Goal: Transaction & Acquisition: Purchase product/service

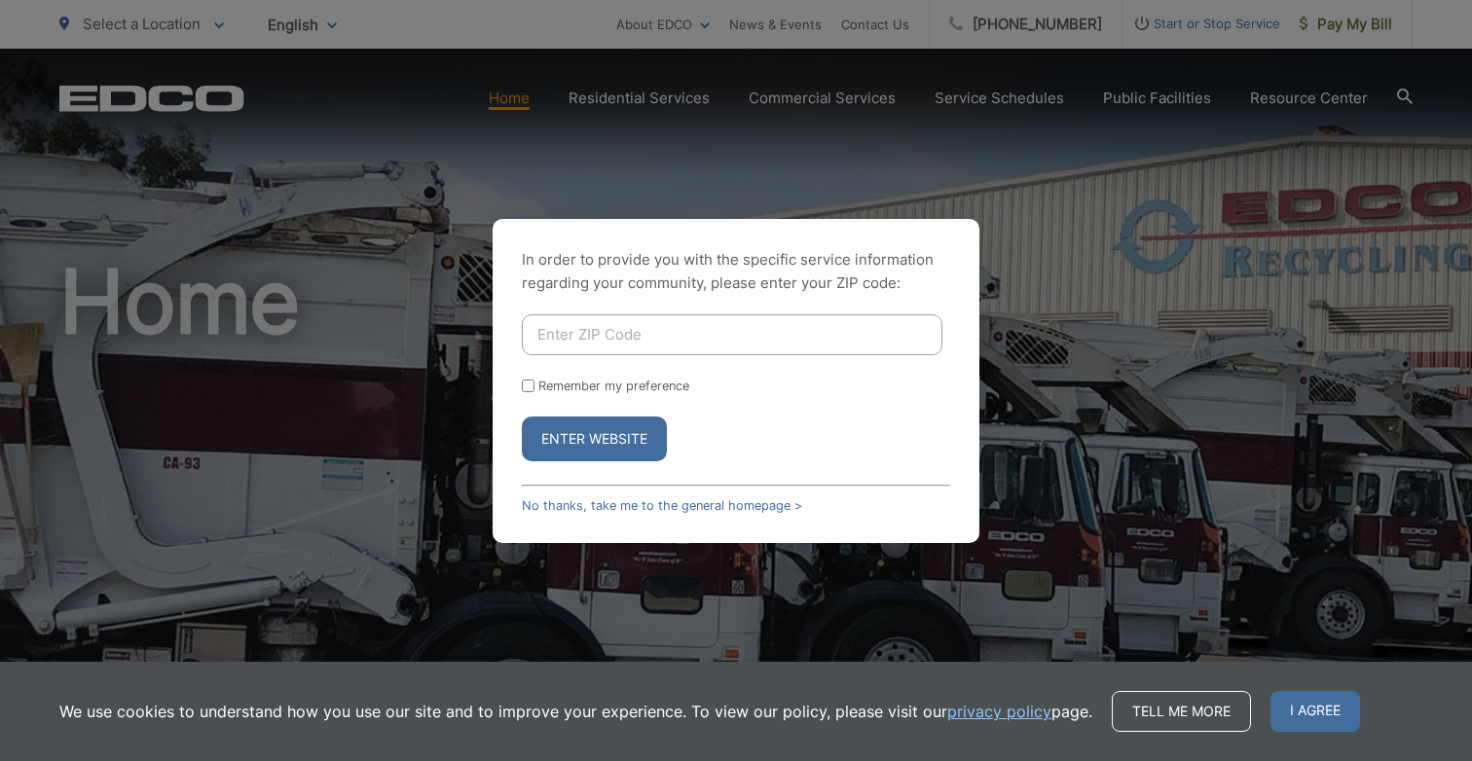
click at [830, 360] on form "Remember my preference Enter Website" at bounding box center [736, 387] width 428 height 147
click at [830, 346] on input "Enter ZIP Code" at bounding box center [732, 334] width 420 height 41
click at [607, 430] on button "Enter Website" at bounding box center [594, 439] width 145 height 45
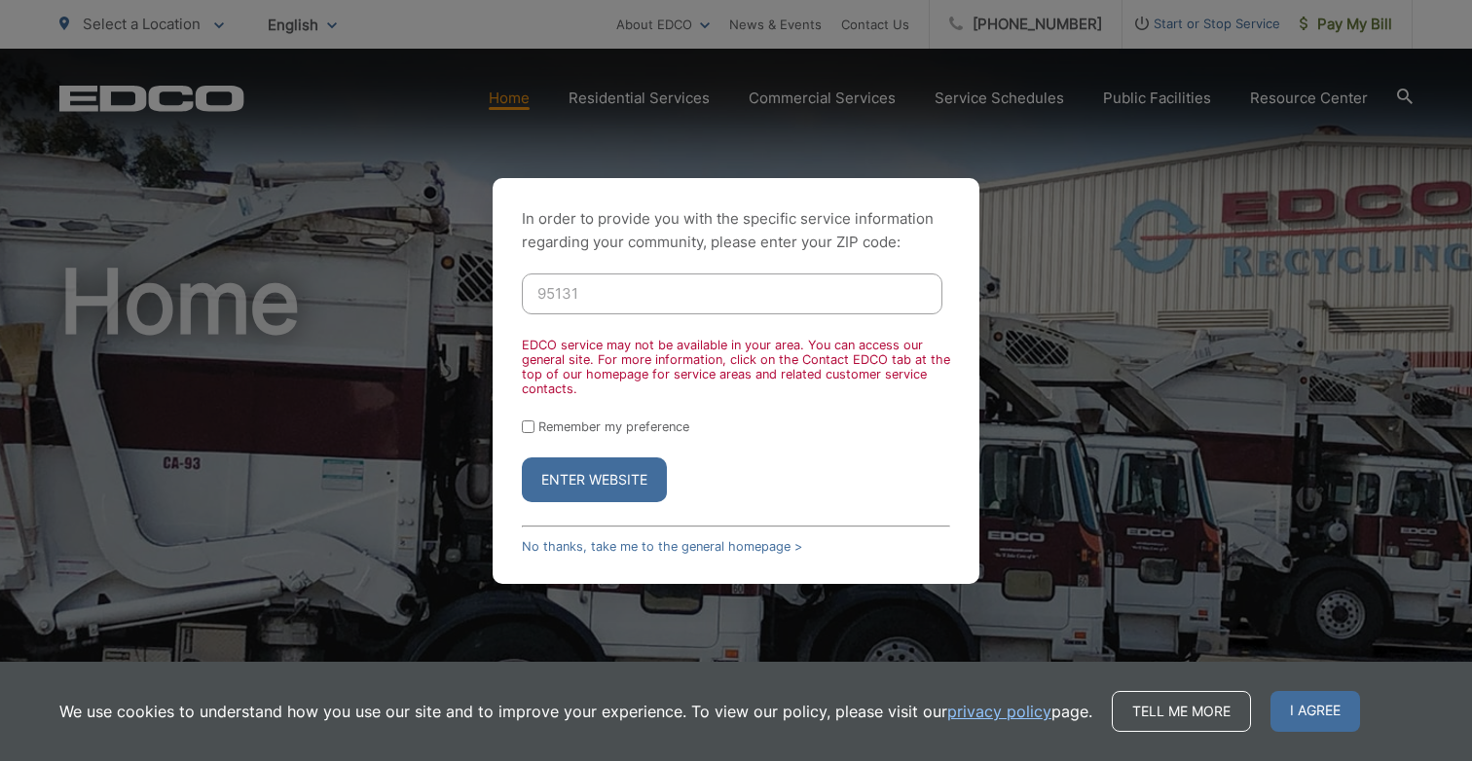
click at [607, 294] on input "95131" at bounding box center [732, 293] width 420 height 41
type input "92078"
click at [576, 459] on button "Enter Website" at bounding box center [594, 479] width 145 height 45
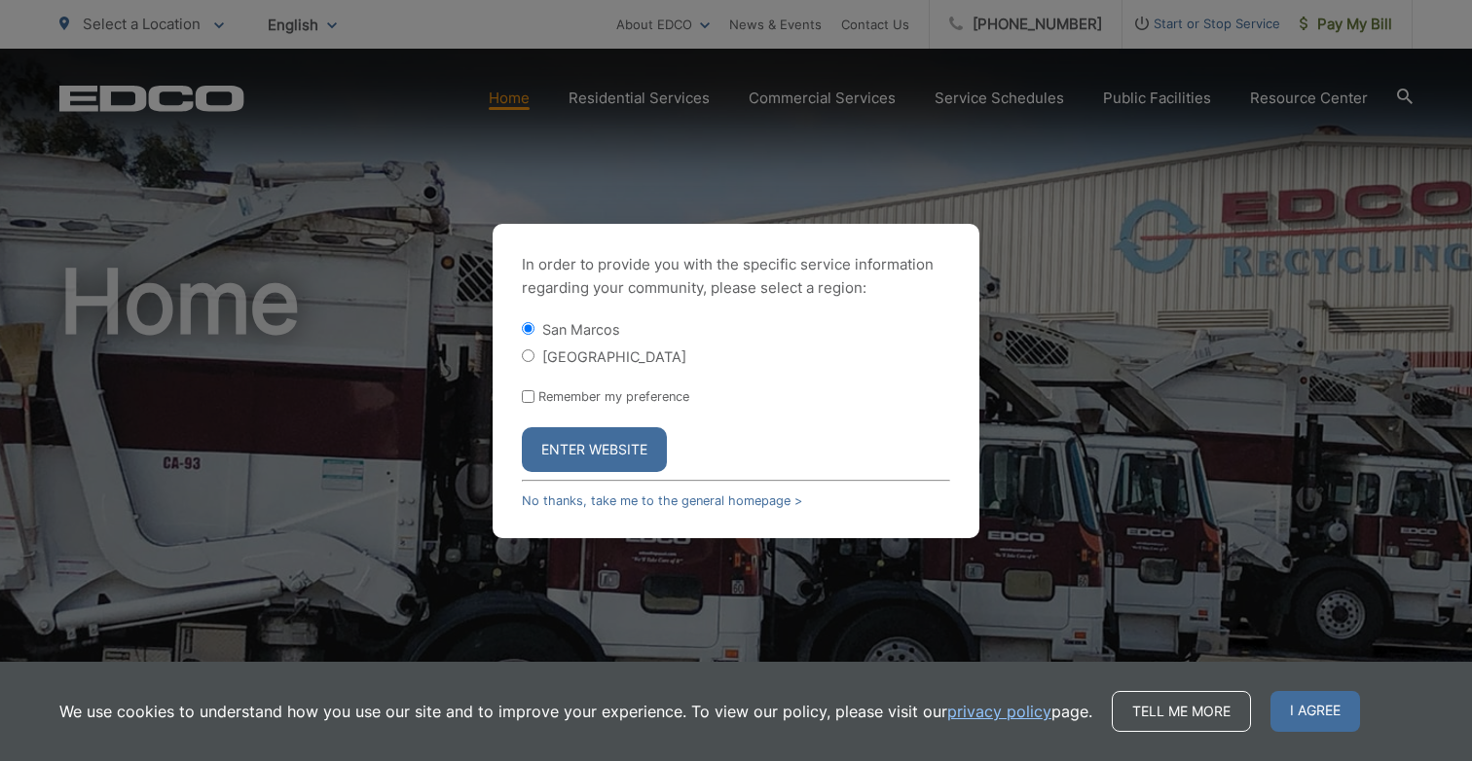
click at [572, 441] on button "Enter Website" at bounding box center [594, 449] width 145 height 45
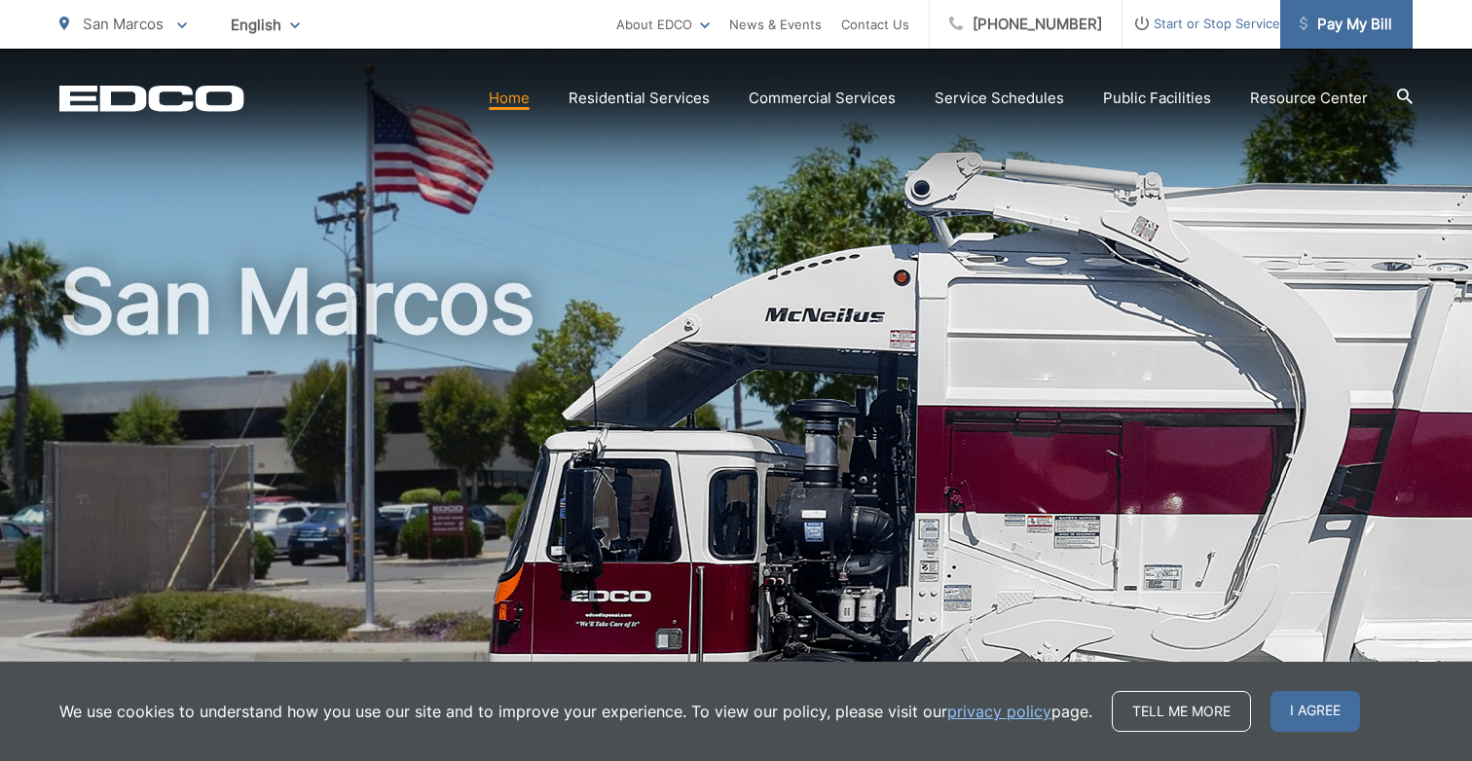
click at [1368, 37] on link "Pay My Bill" at bounding box center [1346, 24] width 132 height 49
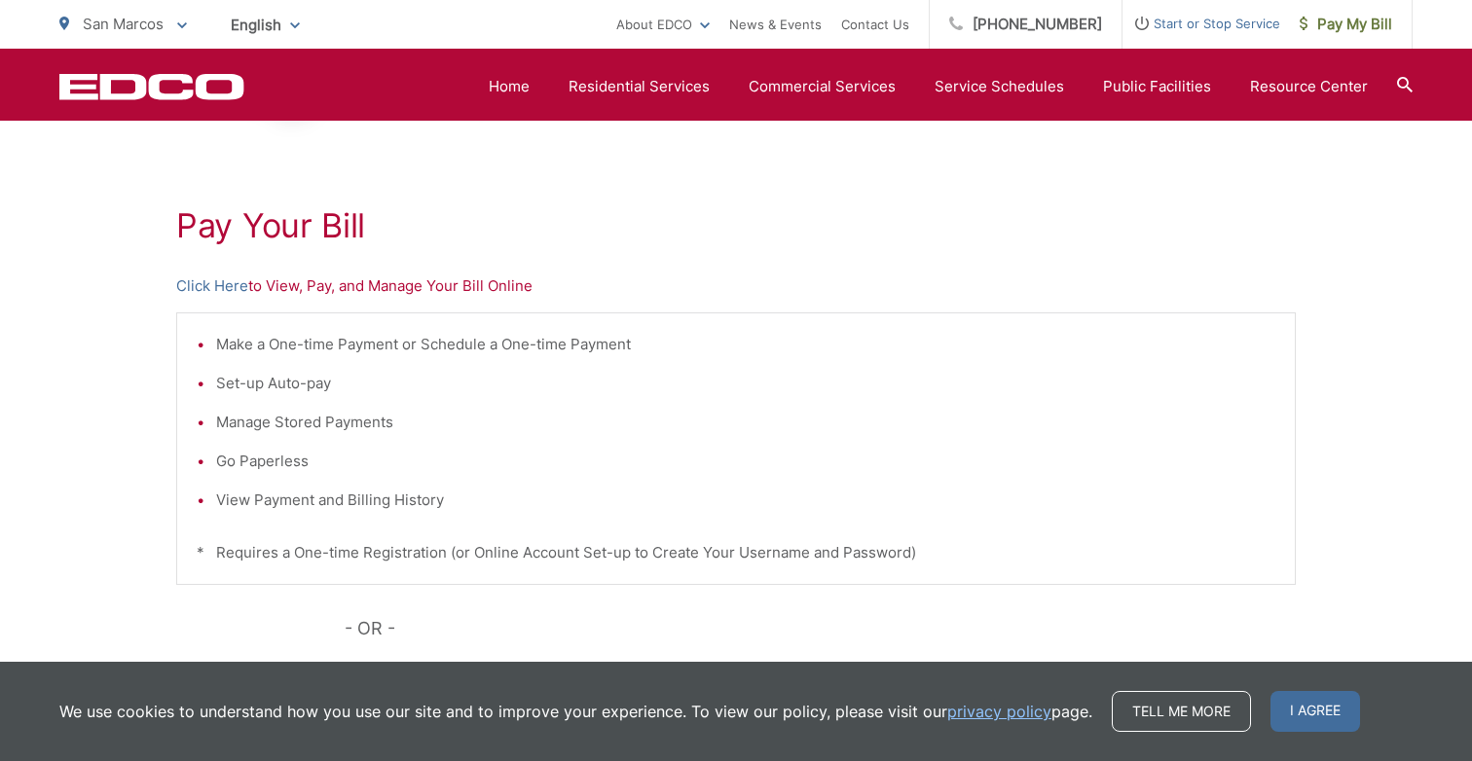
scroll to position [299, 0]
click at [322, 298] on p "Click Here to View, Pay, and Manage Your Bill Online" at bounding box center [735, 286] width 1119 height 23
click at [275, 288] on p "Click Here to View, Pay, and Manage Your Bill Online" at bounding box center [735, 286] width 1119 height 23
click at [228, 288] on link "Click Here" at bounding box center [212, 286] width 72 height 23
